Goal: Task Accomplishment & Management: Complete application form

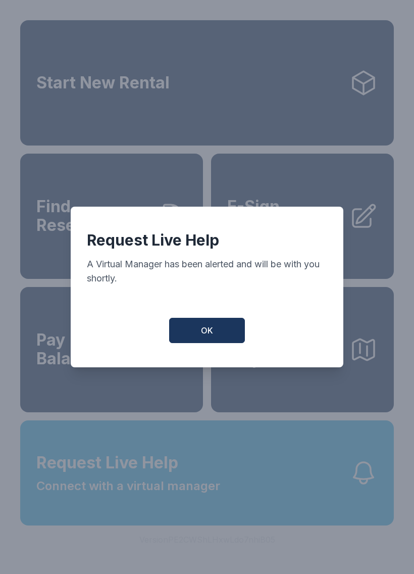
click at [214, 342] on button "OK" at bounding box center [207, 330] width 76 height 25
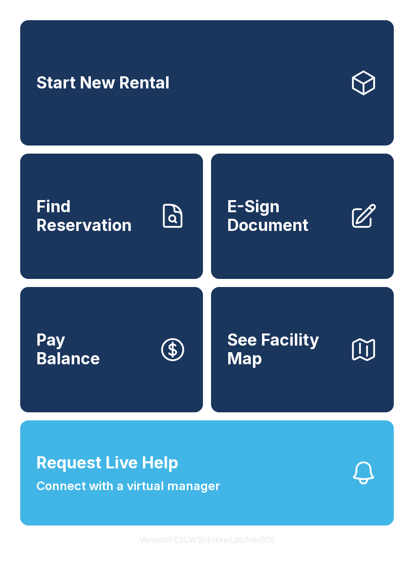
click at [249, 499] on button "Request Live Help Connect with a virtual manager" at bounding box center [207, 472] width 374 height 105
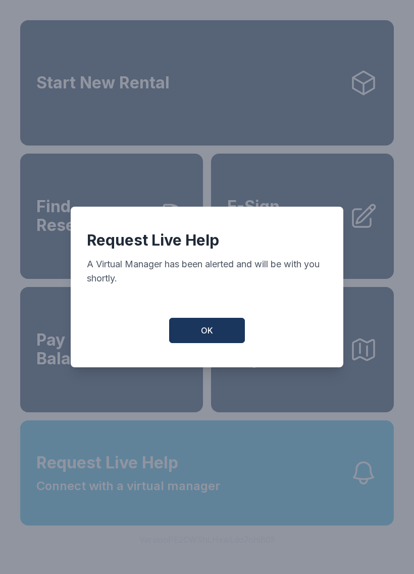
click at [214, 330] on button "OK" at bounding box center [207, 330] width 76 height 25
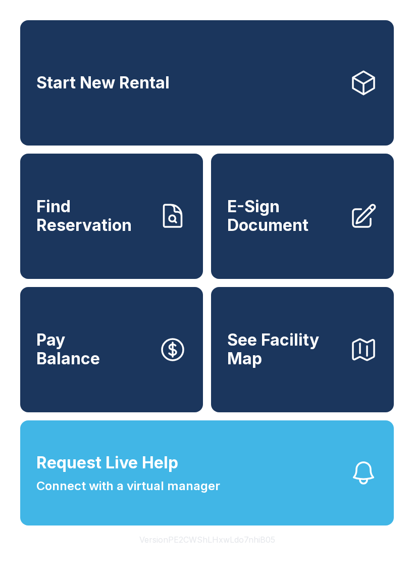
click at [178, 519] on button "Request Live Help Connect with a virtual manager" at bounding box center [207, 472] width 374 height 105
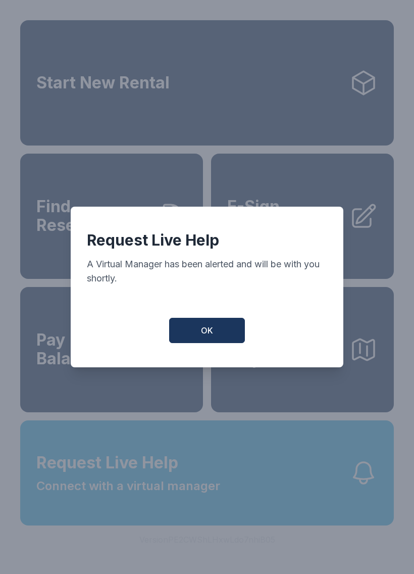
click at [231, 339] on button "OK" at bounding box center [207, 330] width 76 height 25
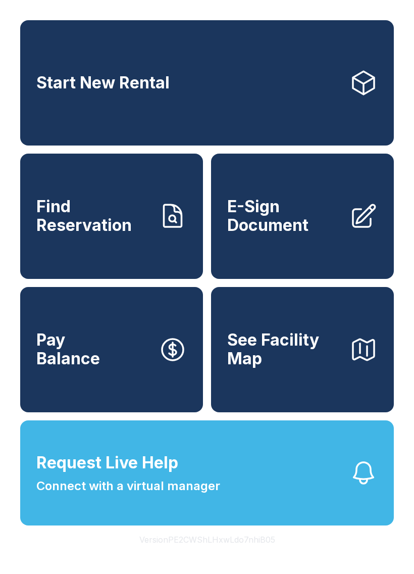
click at [215, 93] on link "Start New Rental" at bounding box center [207, 82] width 374 height 125
click at [271, 122] on link "Start New Rental" at bounding box center [207, 82] width 374 height 125
click at [68, 85] on span "Start New Rental" at bounding box center [102, 83] width 133 height 19
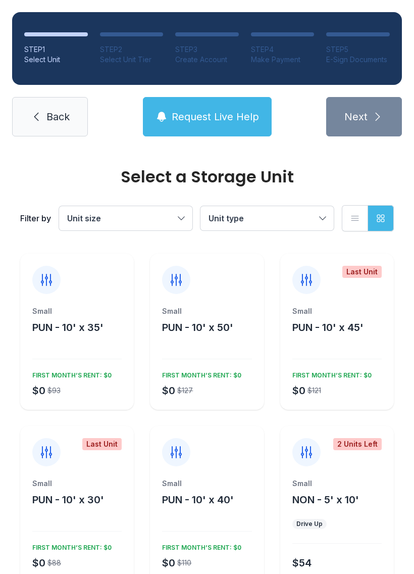
click at [11, 3] on div "STEP 1 Select Unit STEP 2 Select Unit Tier STEP 3 Create Account STEP 4 Make Pa…" at bounding box center [207, 74] width 414 height 148
click at [6, 21] on div "STEP 1 Select Unit STEP 2 Select Unit Tier STEP 3 Create Account STEP 4 Make Pa…" at bounding box center [207, 74] width 414 height 148
click at [5, 64] on div "STEP 1 Select Unit STEP 2 Select Unit Tier STEP 3 Create Account STEP 4 Make Pa…" at bounding box center [207, 74] width 414 height 148
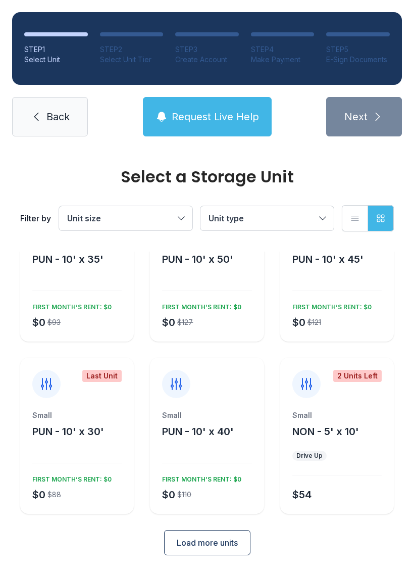
scroll to position [68, 0]
click at [186, 538] on span "Load more units" at bounding box center [207, 543] width 61 height 12
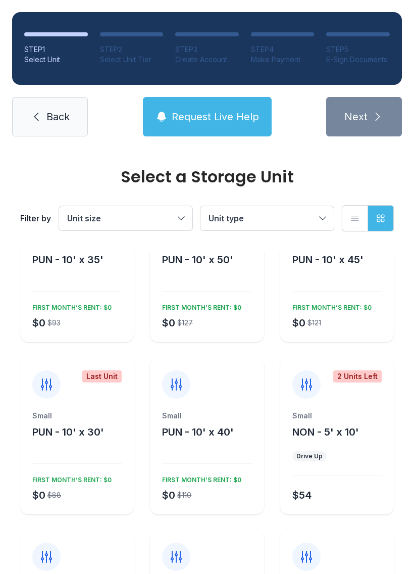
click at [32, 120] on icon at bounding box center [36, 117] width 12 height 12
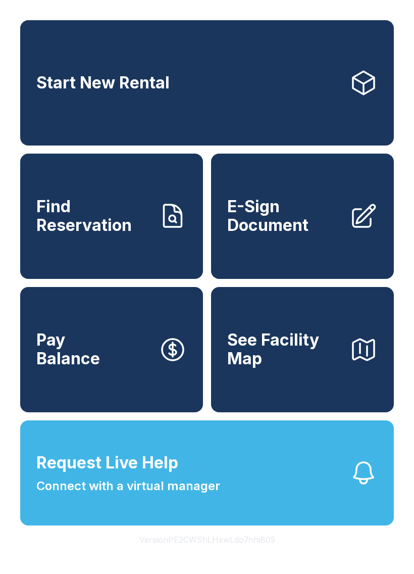
click at [261, 220] on span "E-Sign Document" at bounding box center [284, 215] width 114 height 37
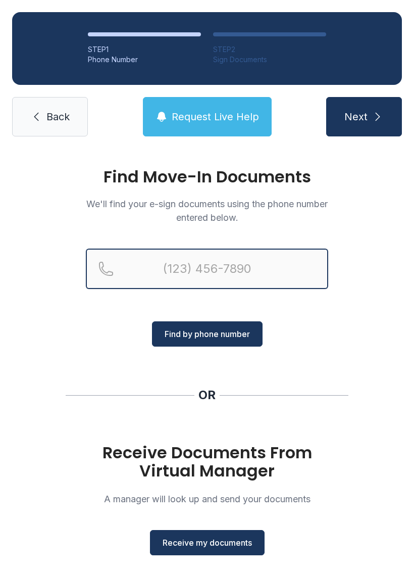
click at [237, 260] on input "Reservation phone number" at bounding box center [207, 268] width 242 height 40
type input "[PHONE_NUMBER]"
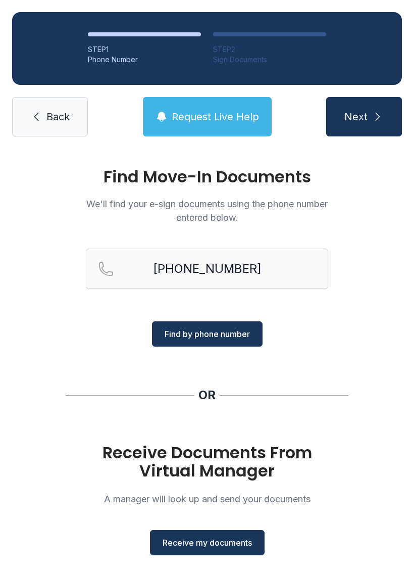
click at [213, 331] on span "Find by phone number" at bounding box center [207, 334] width 85 height 12
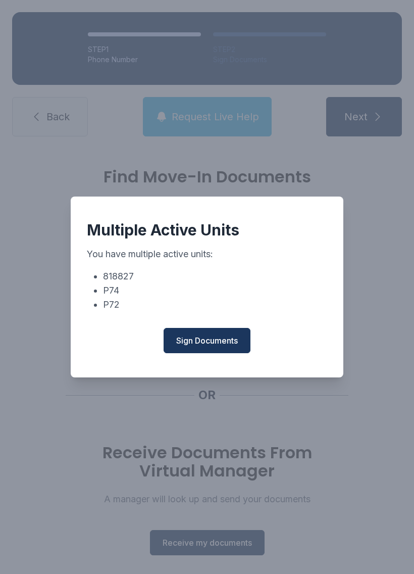
click at [191, 345] on span "Sign Documents" at bounding box center [207, 340] width 62 height 12
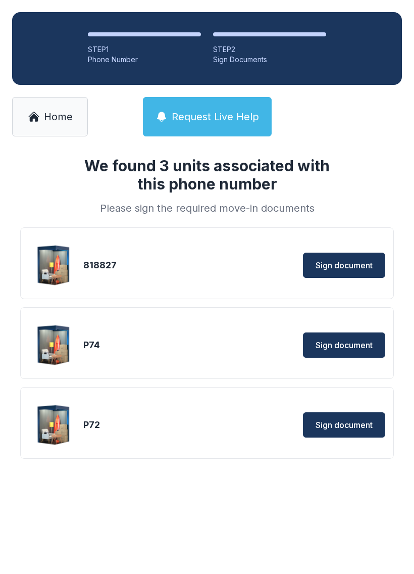
click at [329, 423] on span "Sign document" at bounding box center [344, 425] width 57 height 12
